Goal: Information Seeking & Learning: Learn about a topic

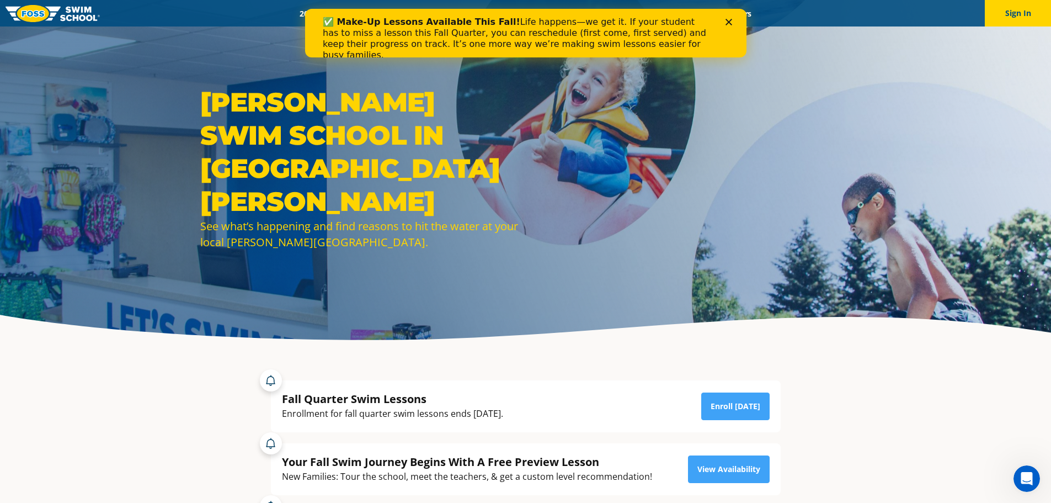
click at [725, 19] on polygon "Close" at bounding box center [728, 22] width 7 height 7
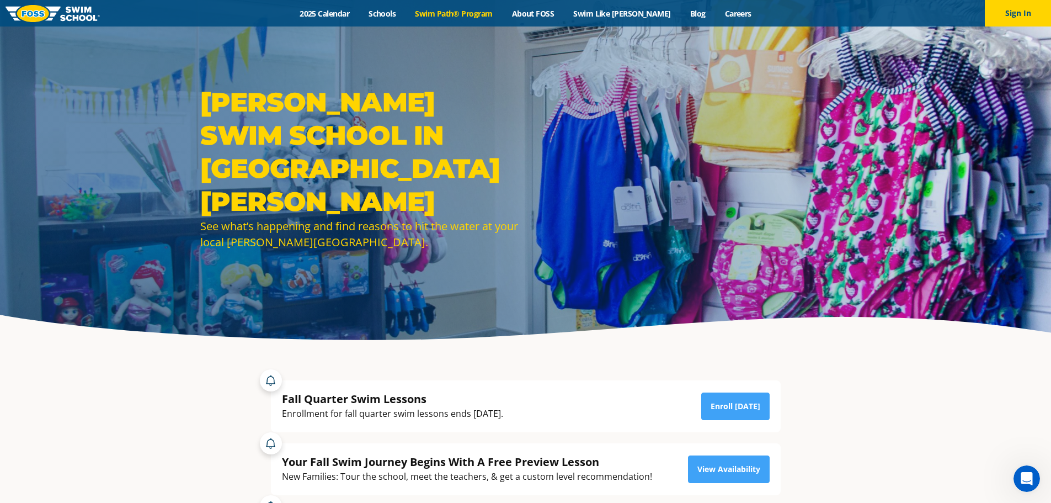
click at [461, 12] on link "Swim Path® Program" at bounding box center [453, 13] width 97 height 10
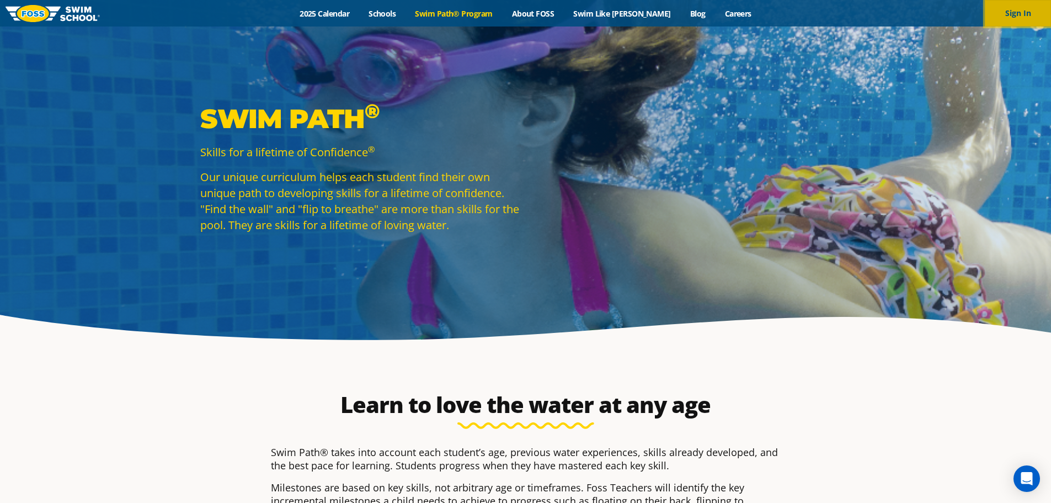
click at [1031, 15] on button "Sign In" at bounding box center [1018, 13] width 66 height 26
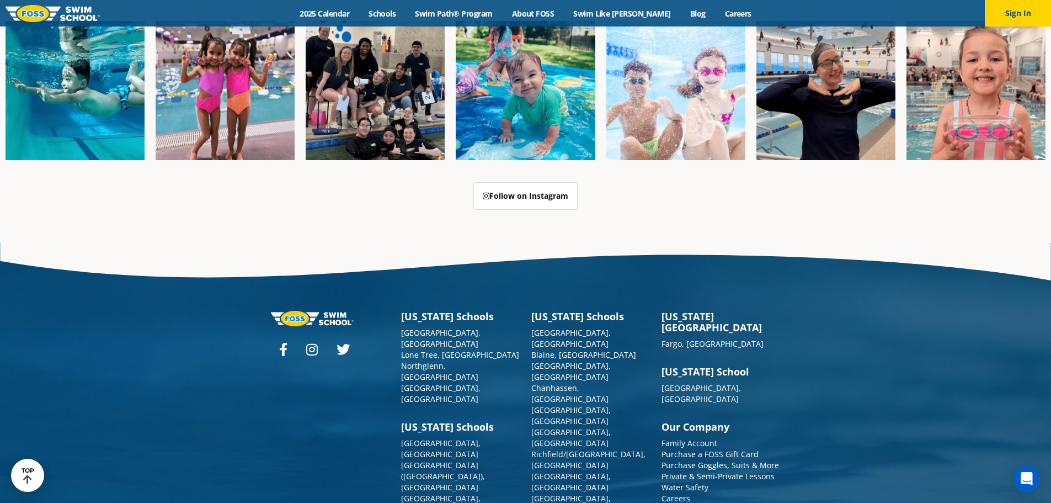
scroll to position [2842, 0]
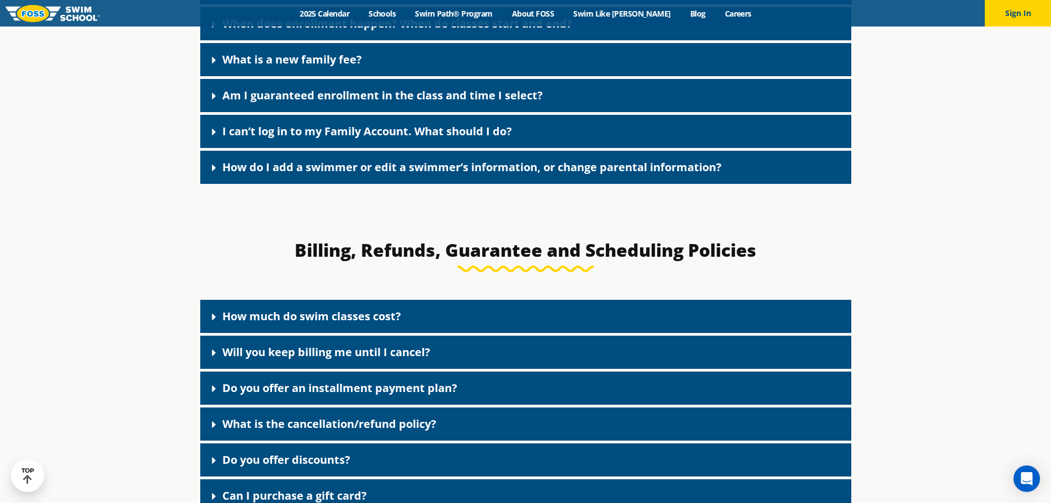
scroll to position [772, 0]
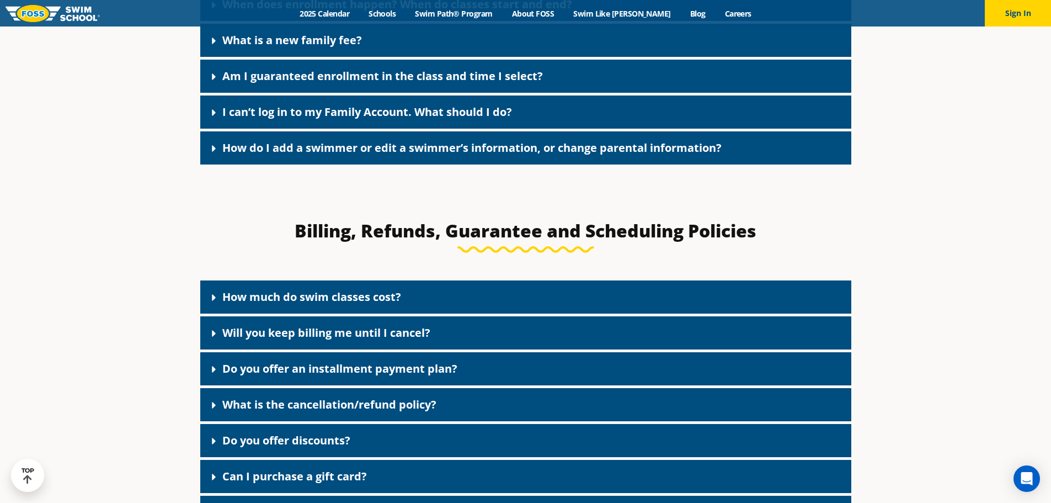
click at [381, 301] on link "How much do swim classes cost?" at bounding box center [311, 296] width 179 height 15
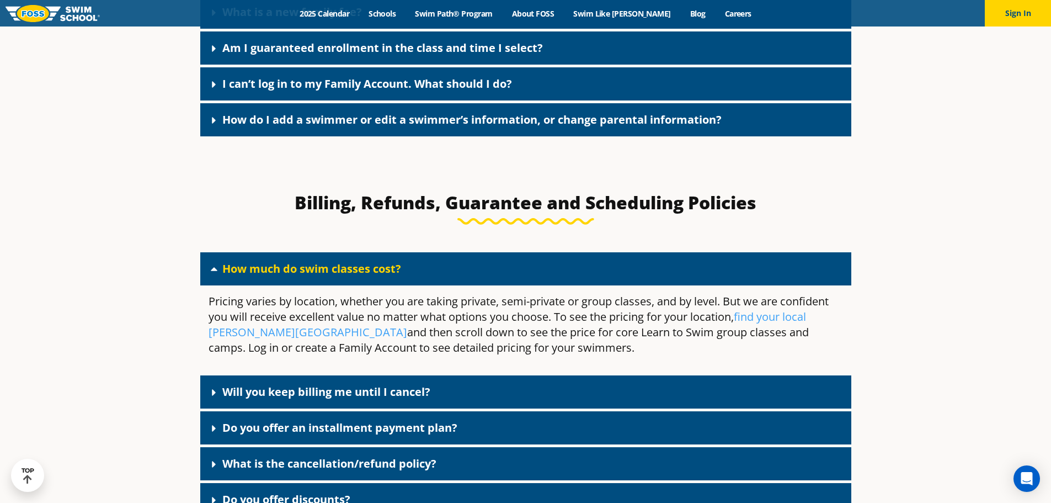
scroll to position [827, 0]
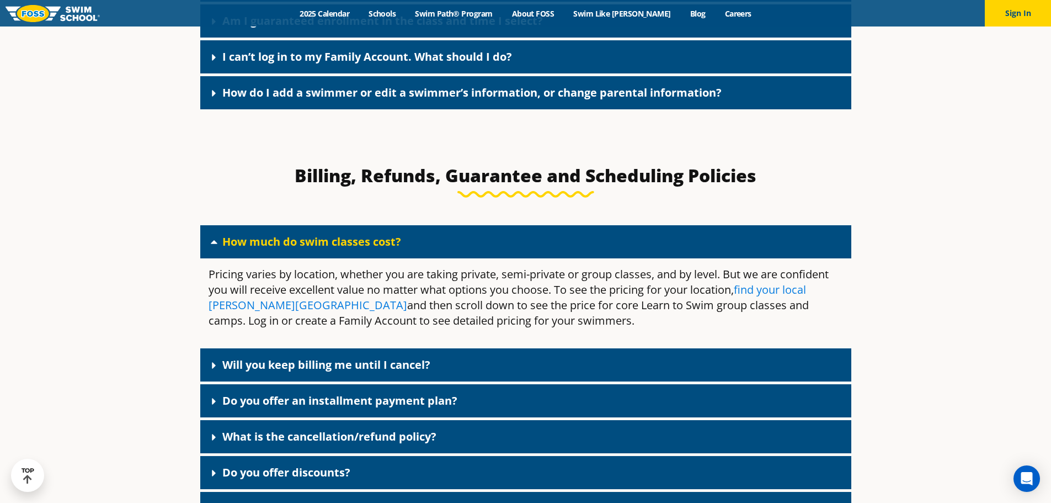
click at [761, 296] on link "find your local Foss Swim School" at bounding box center [507, 297] width 597 height 30
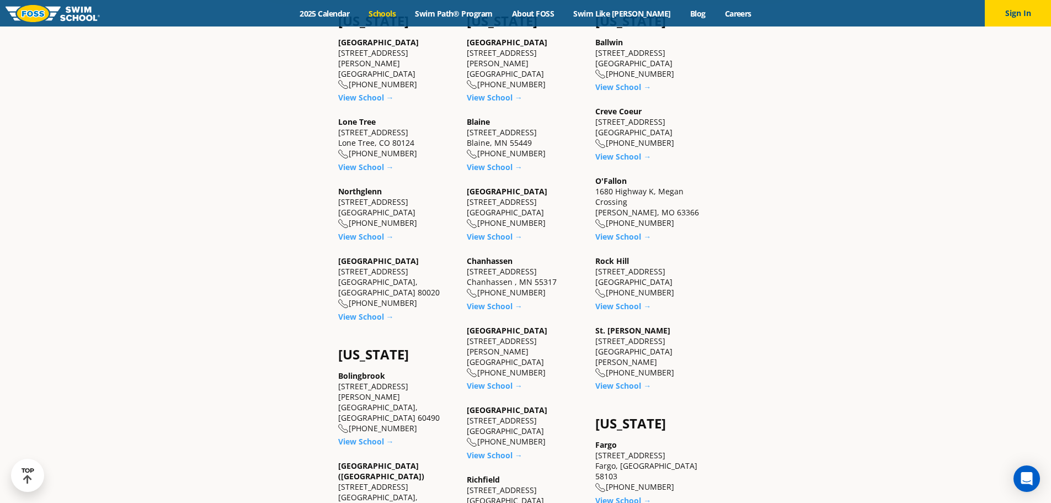
scroll to position [441, 0]
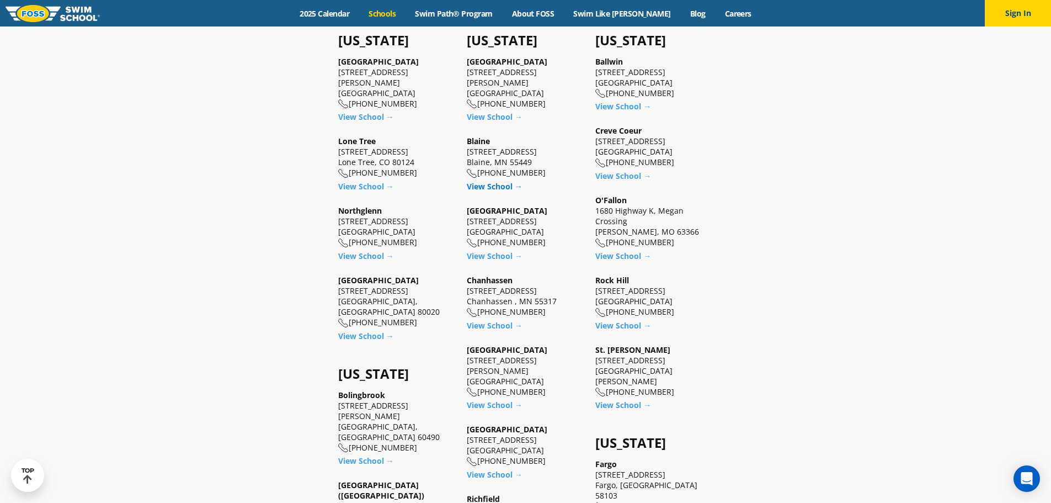
click at [485, 189] on link "View School →" at bounding box center [495, 186] width 56 height 10
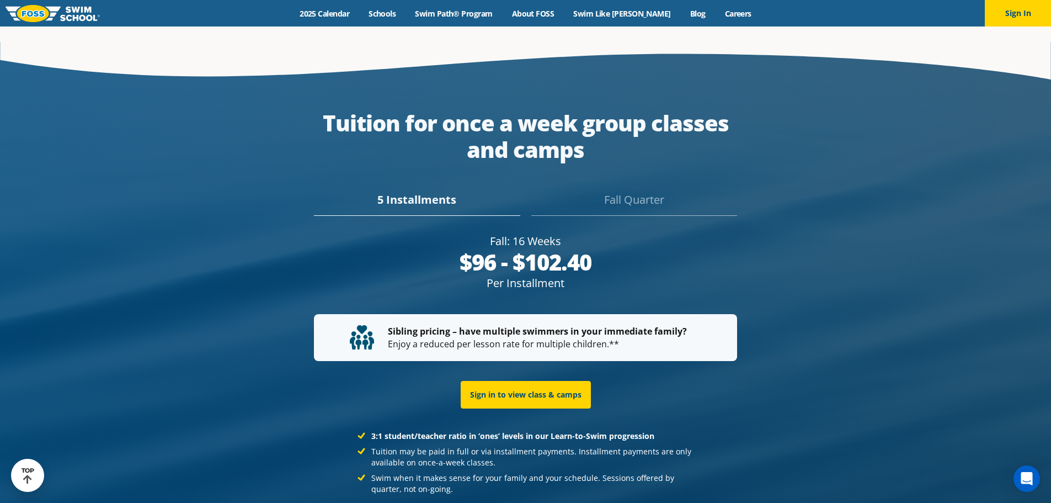
scroll to position [2112, 0]
click at [649, 192] on div "Fall Quarter" at bounding box center [634, 204] width 206 height 24
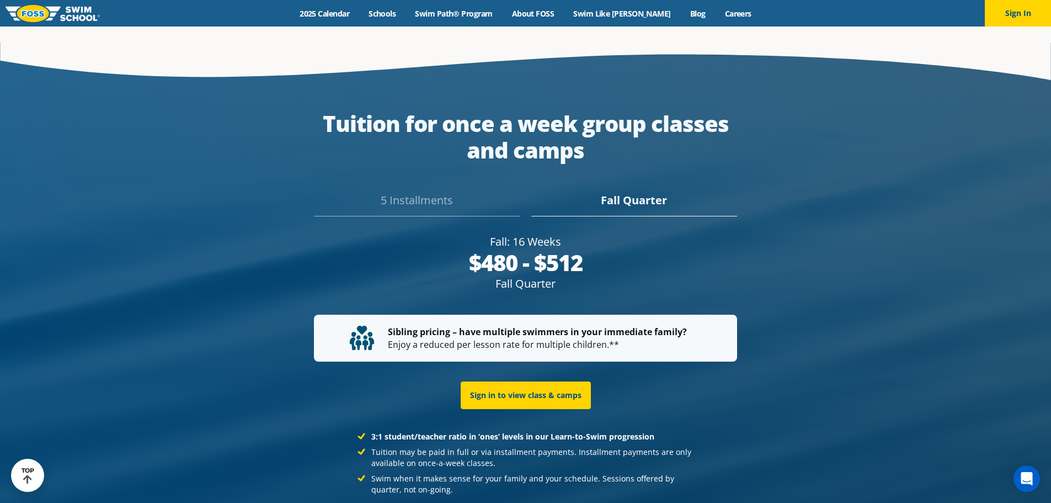
scroll to position [2096, 0]
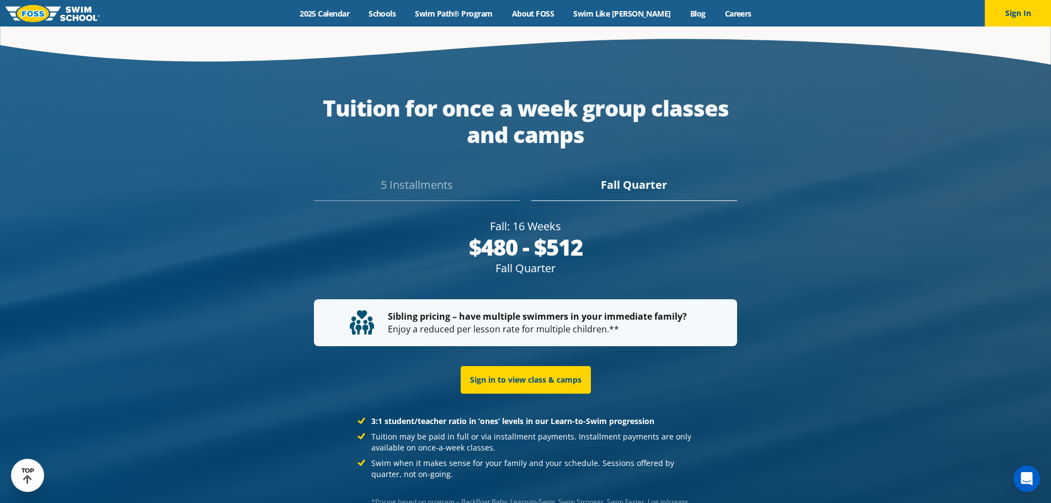
click at [444, 187] on div "5 Installments" at bounding box center [417, 189] width 206 height 24
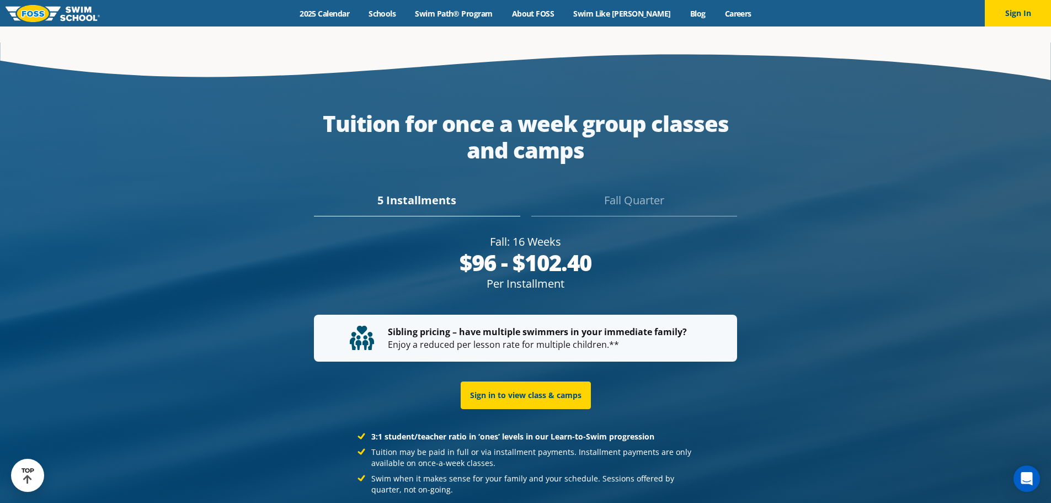
click at [650, 192] on div "Fall Quarter" at bounding box center [634, 204] width 206 height 24
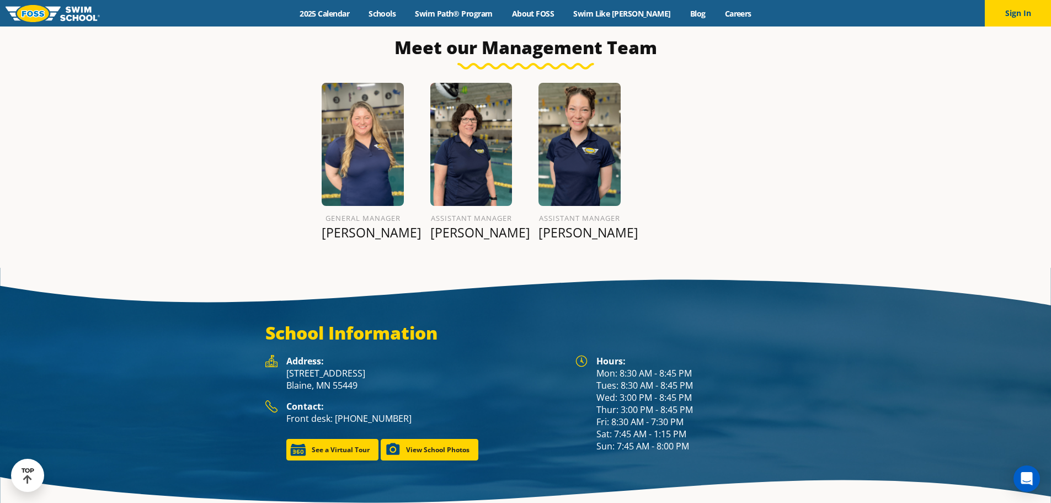
scroll to position [1394, 0]
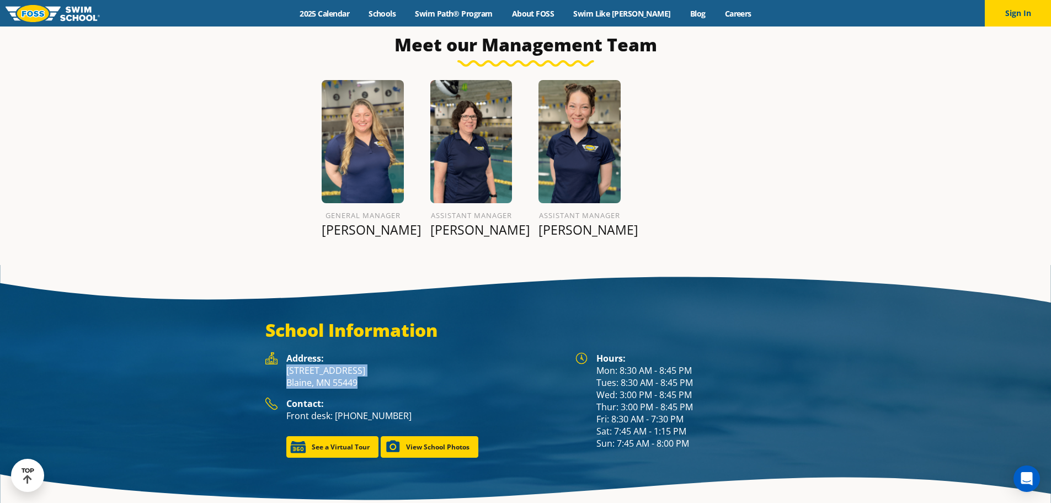
drag, startPoint x: 364, startPoint y: 371, endPoint x: 285, endPoint y: 352, distance: 80.4
click at [285, 352] on div "Address: [STREET_ADDRESS]" at bounding box center [414, 374] width 299 height 45
copy p "[STREET_ADDRESS]"
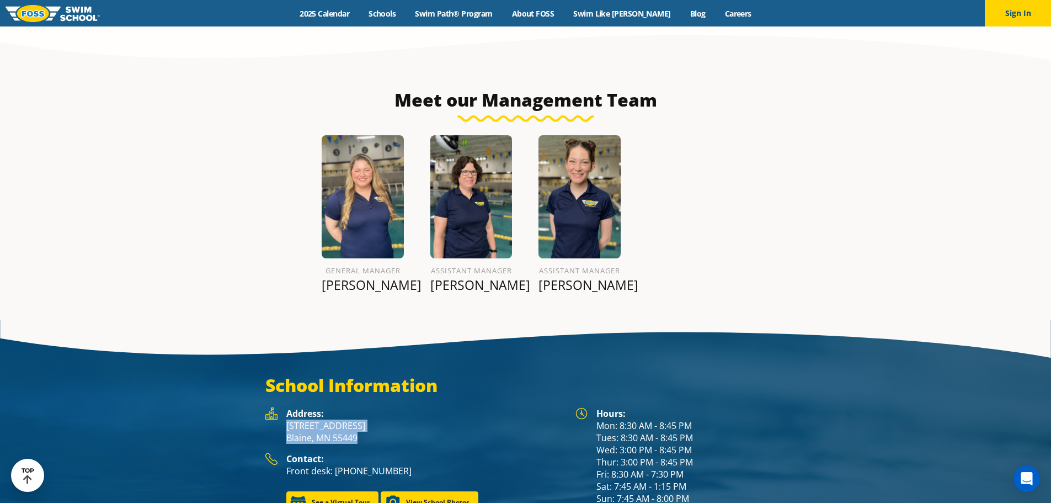
scroll to position [1324, 0]
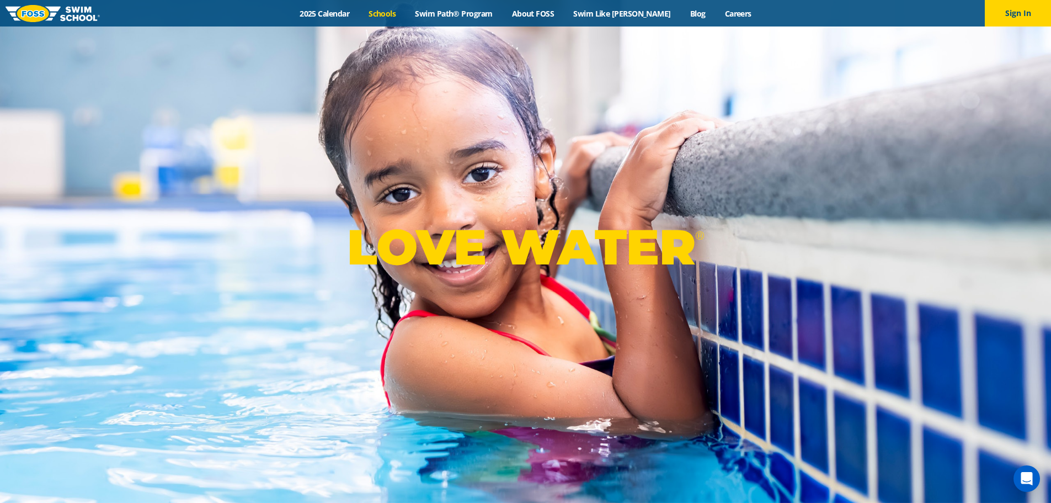
click at [398, 13] on link "Schools" at bounding box center [382, 13] width 46 height 10
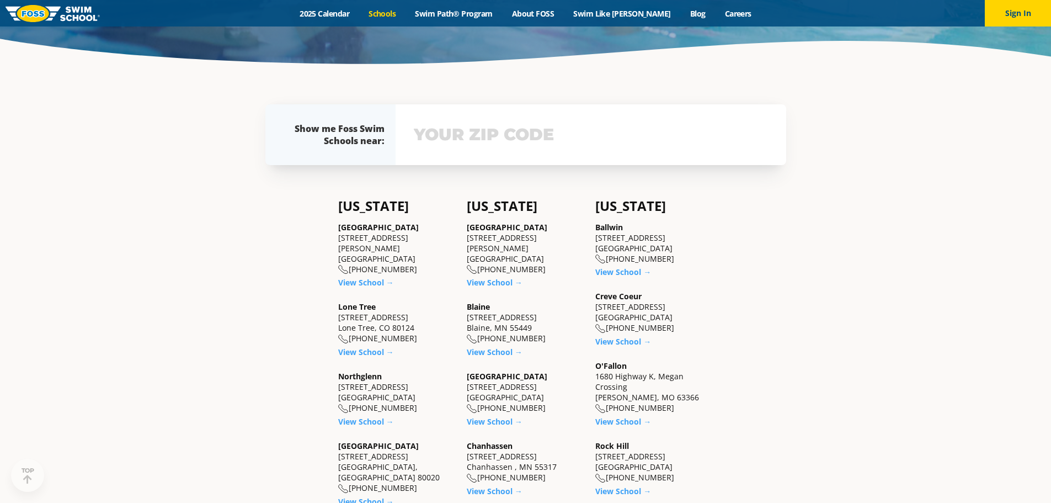
scroll to position [276, 0]
click at [519, 128] on input "text" at bounding box center [591, 135] width 360 height 32
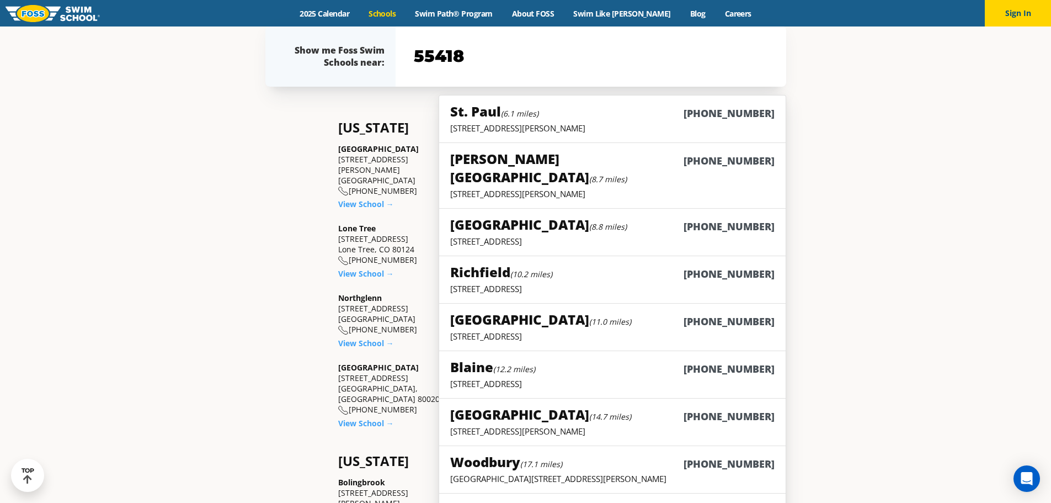
scroll to position [380, 0]
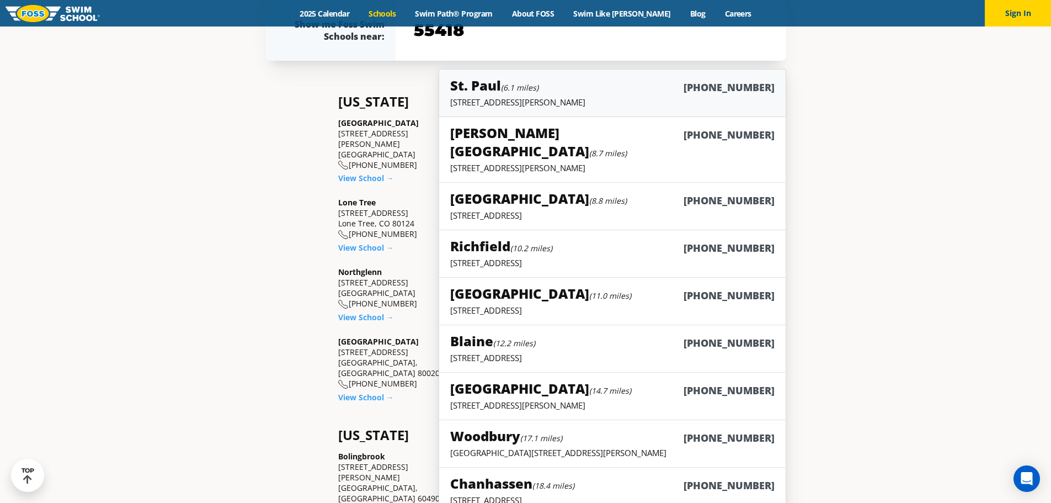
type input "55418"
